Goal: Find specific fact: Find specific fact

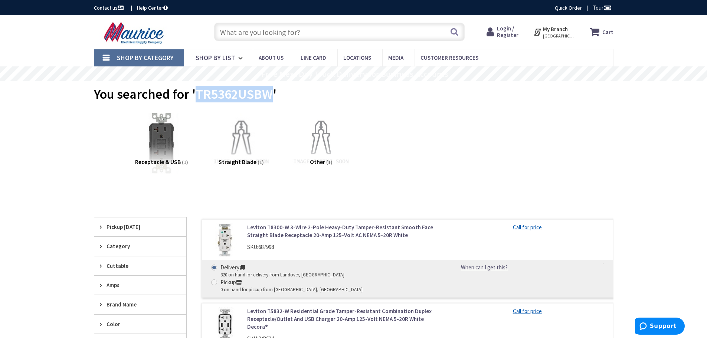
drag, startPoint x: 196, startPoint y: 92, endPoint x: 273, endPoint y: 95, distance: 76.9
click at [273, 95] on span "You searched for 'TR5362USBW'" at bounding box center [185, 94] width 183 height 17
copy span "TR5362USBW"
